Goal: Task Accomplishment & Management: Manage account settings

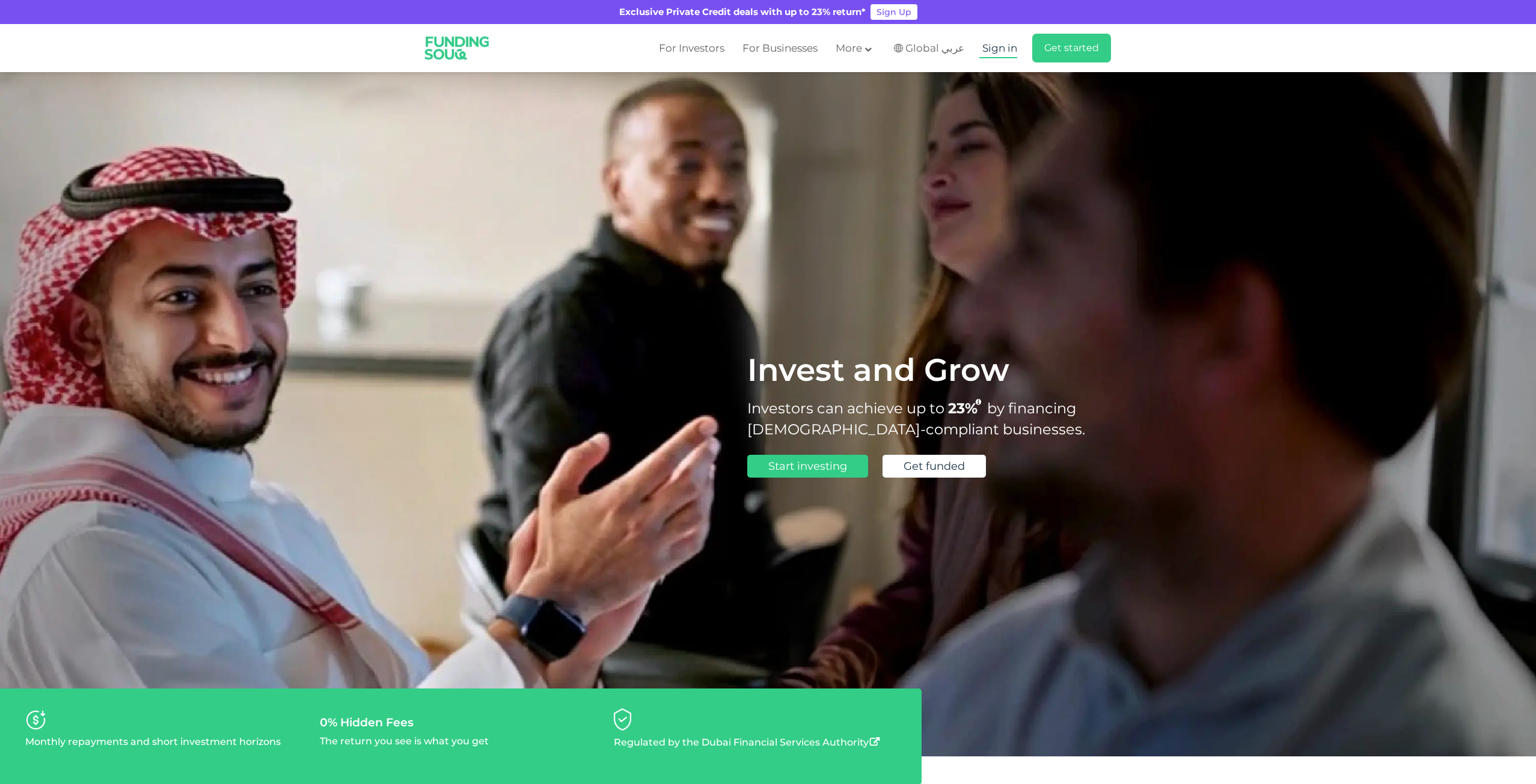
click at [1006, 38] on link "Sign in" at bounding box center [998, 48] width 38 height 19
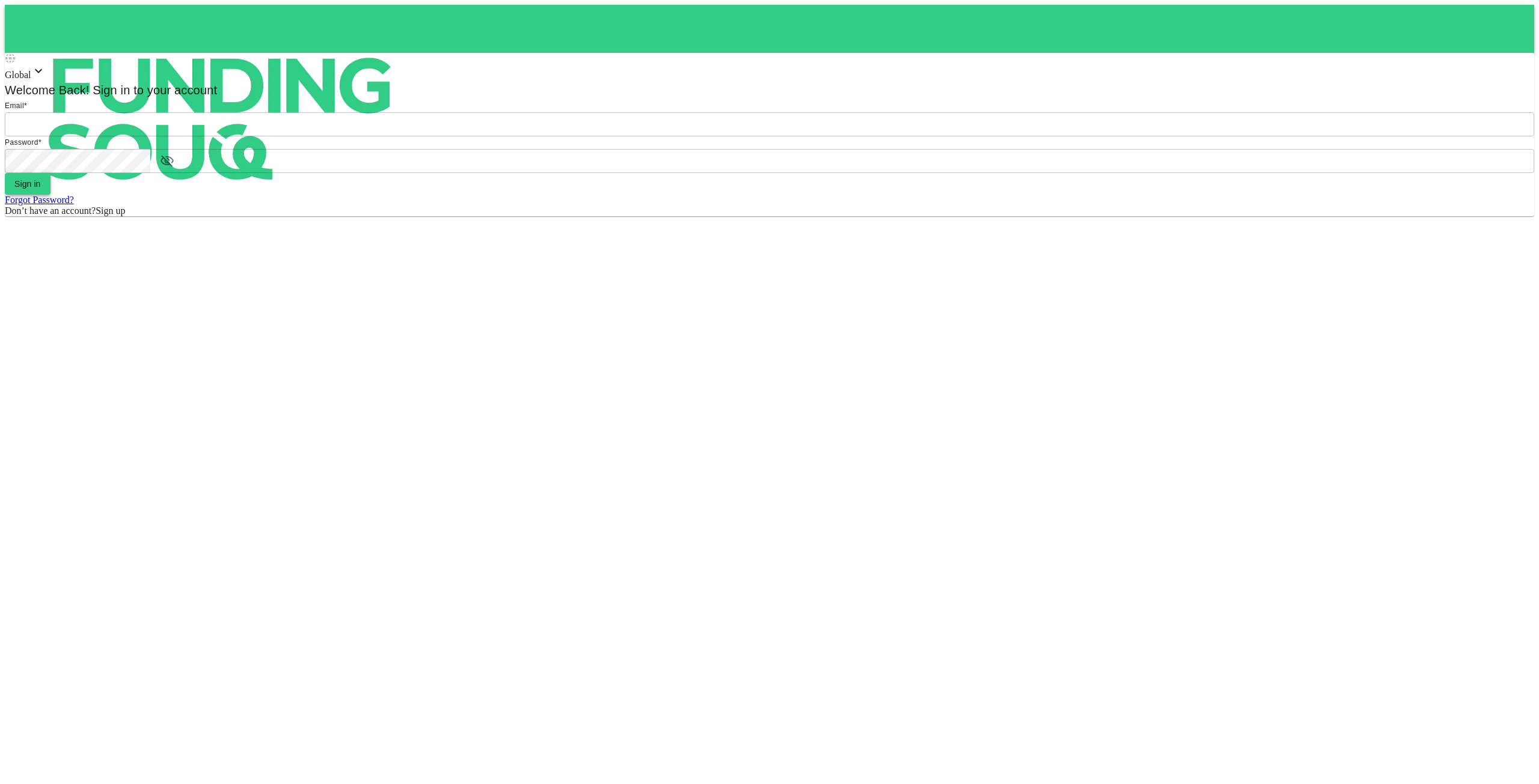
type input "[EMAIL_ADDRESS][DOMAIN_NAME]"
click at [51, 195] on button "Sign in" at bounding box center [27, 184] width 45 height 22
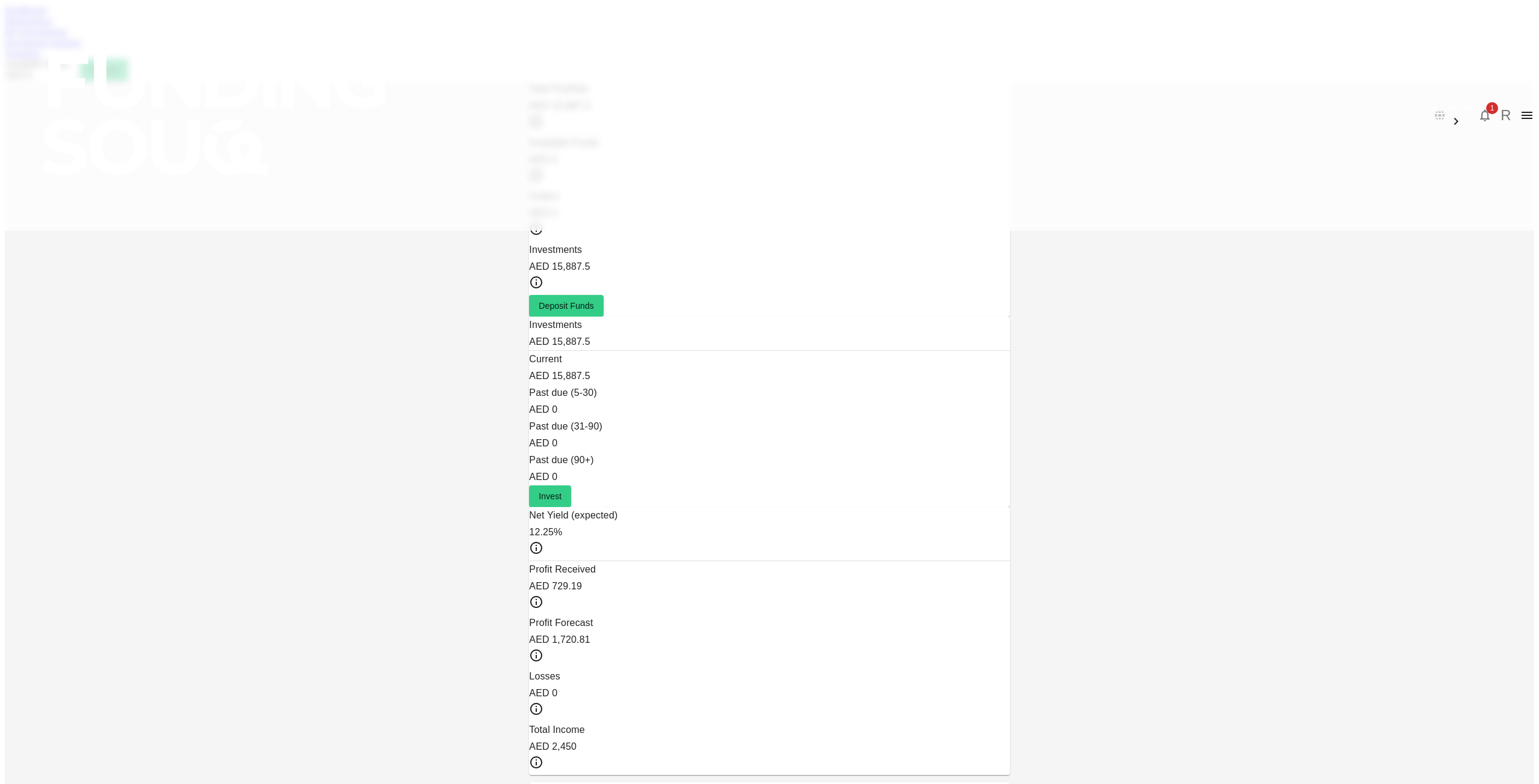
click at [53, 26] on link "Marketplace" at bounding box center [29, 21] width 48 height 10
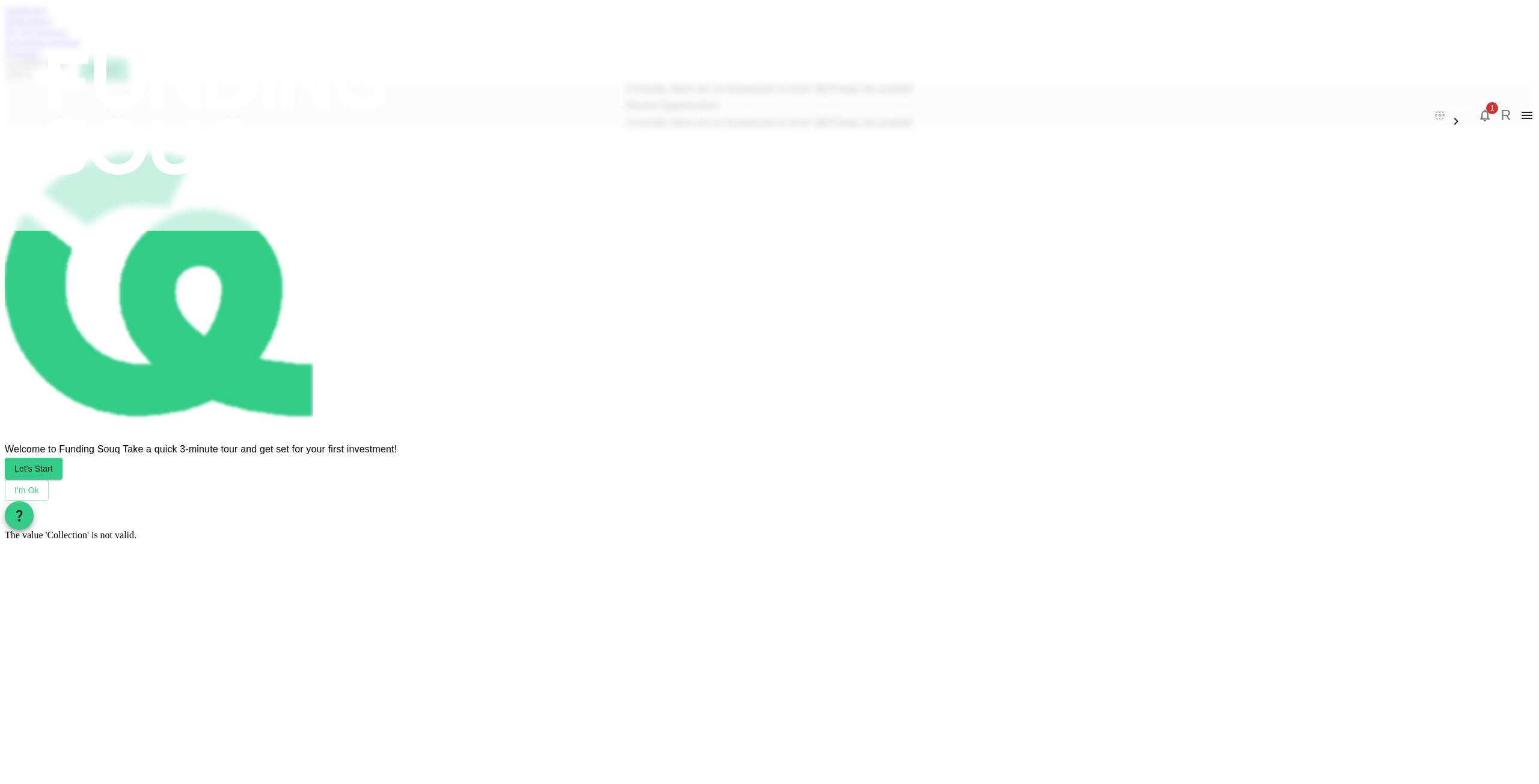
click at [67, 37] on link "My Investments" at bounding box center [36, 32] width 63 height 10
